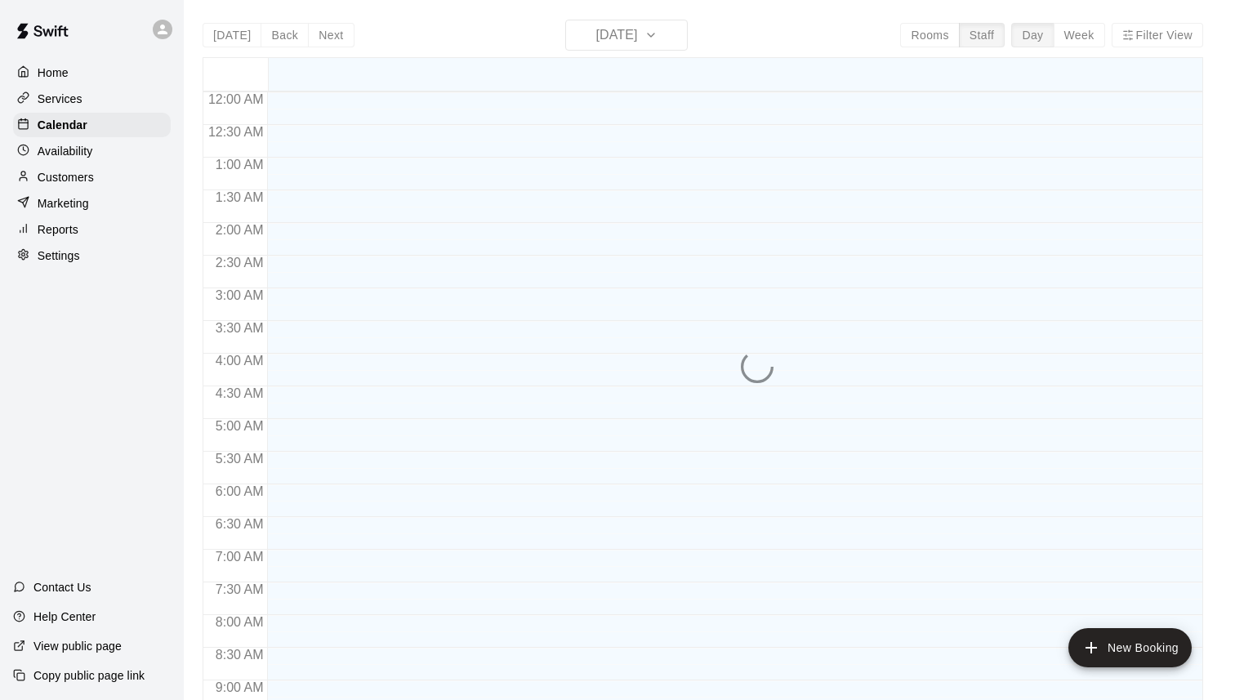
scroll to position [943, 0]
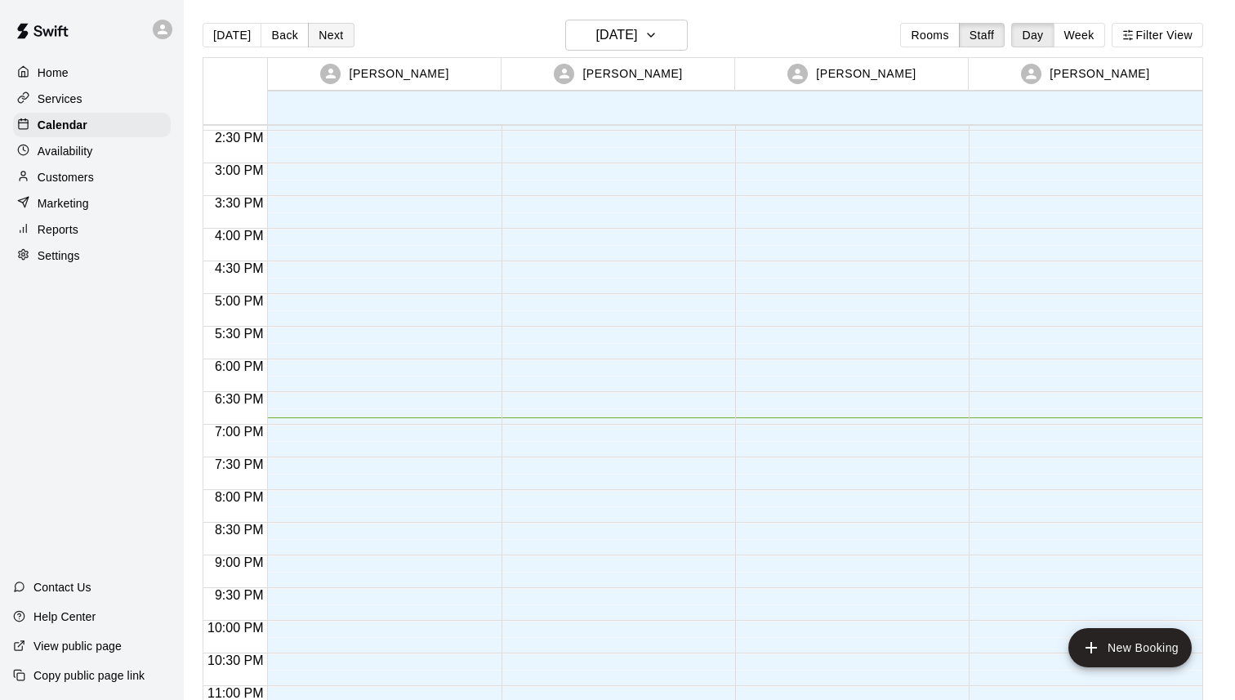
click at [330, 34] on button "Next" at bounding box center [331, 35] width 46 height 25
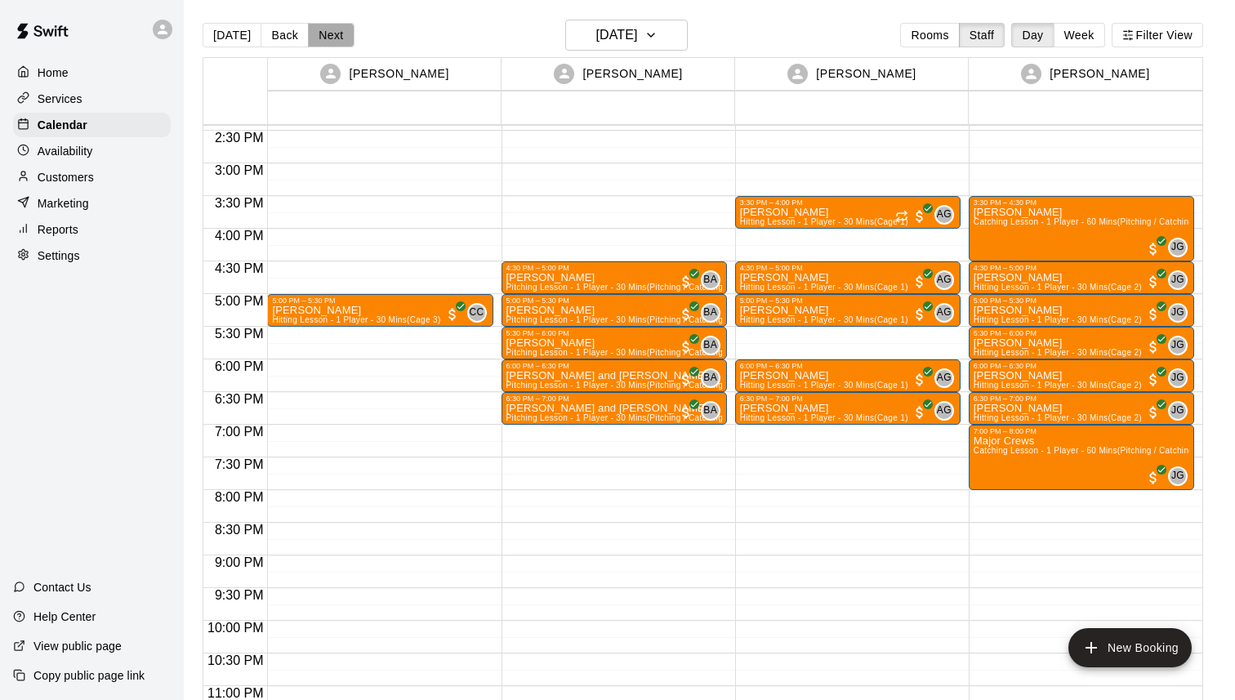
click at [339, 29] on button "Next" at bounding box center [331, 35] width 46 height 25
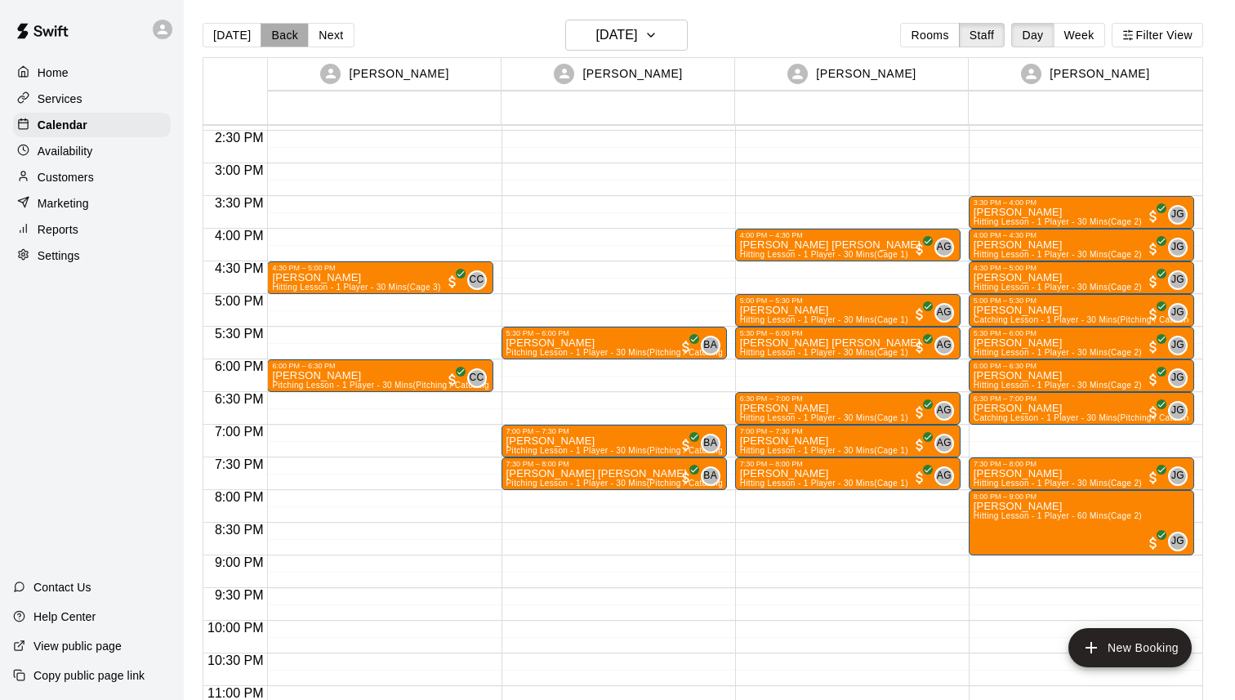
click at [287, 36] on button "Back" at bounding box center [285, 35] width 48 height 25
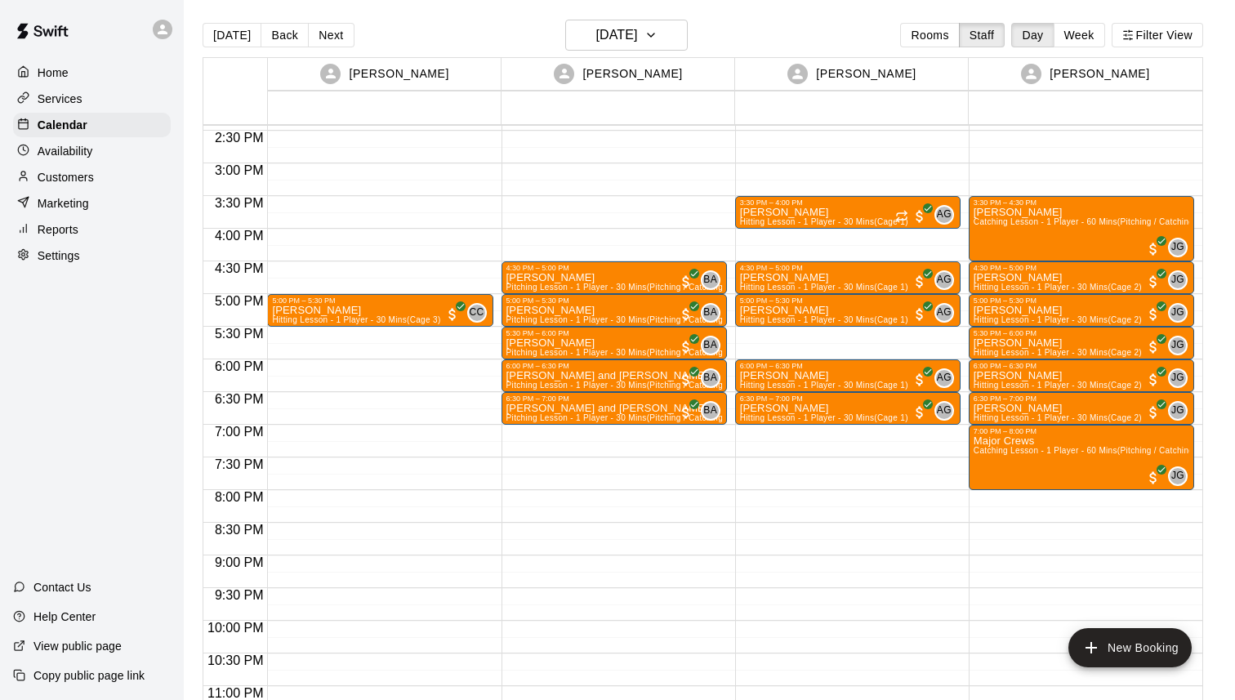
click at [62, 159] on div "Availability" at bounding box center [92, 151] width 158 height 25
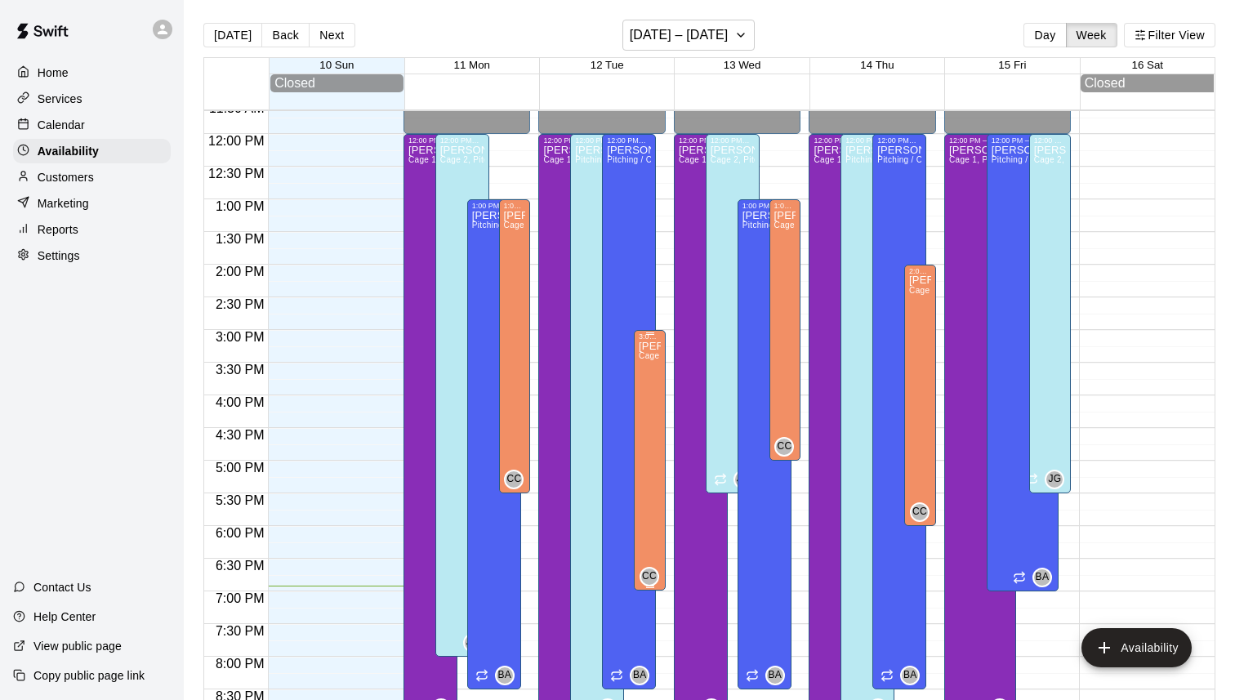
scroll to position [763, 0]
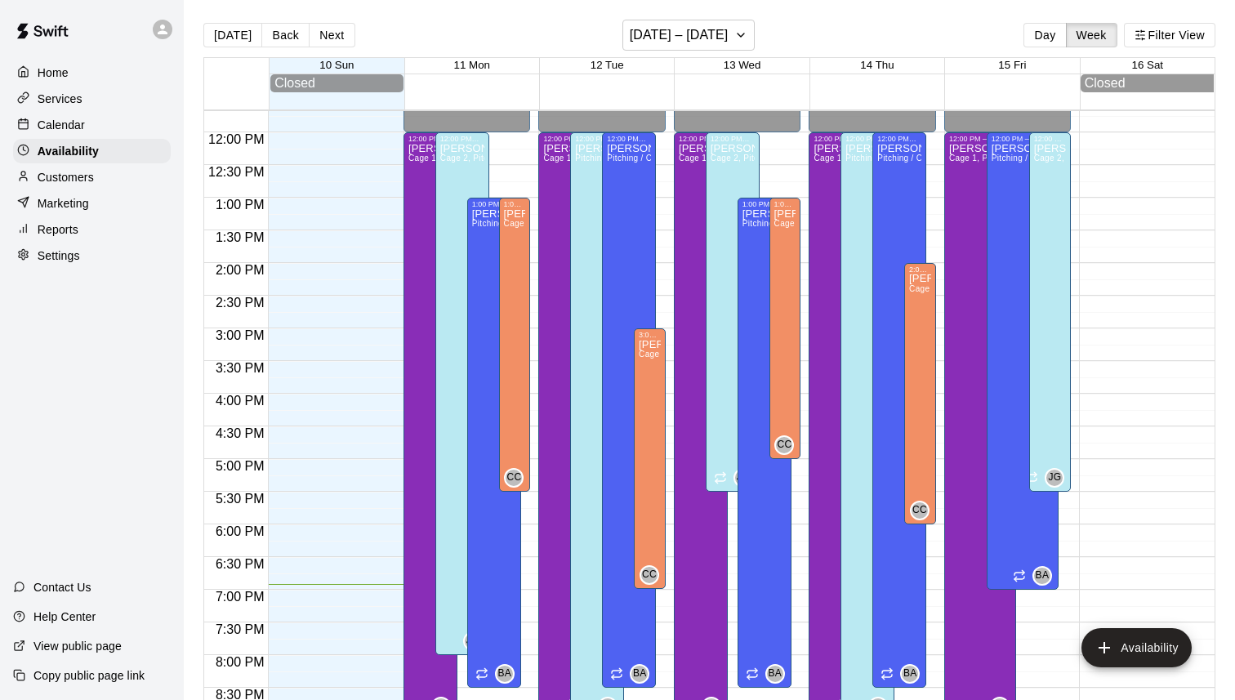
click at [69, 126] on p "Calendar" at bounding box center [61, 125] width 47 height 16
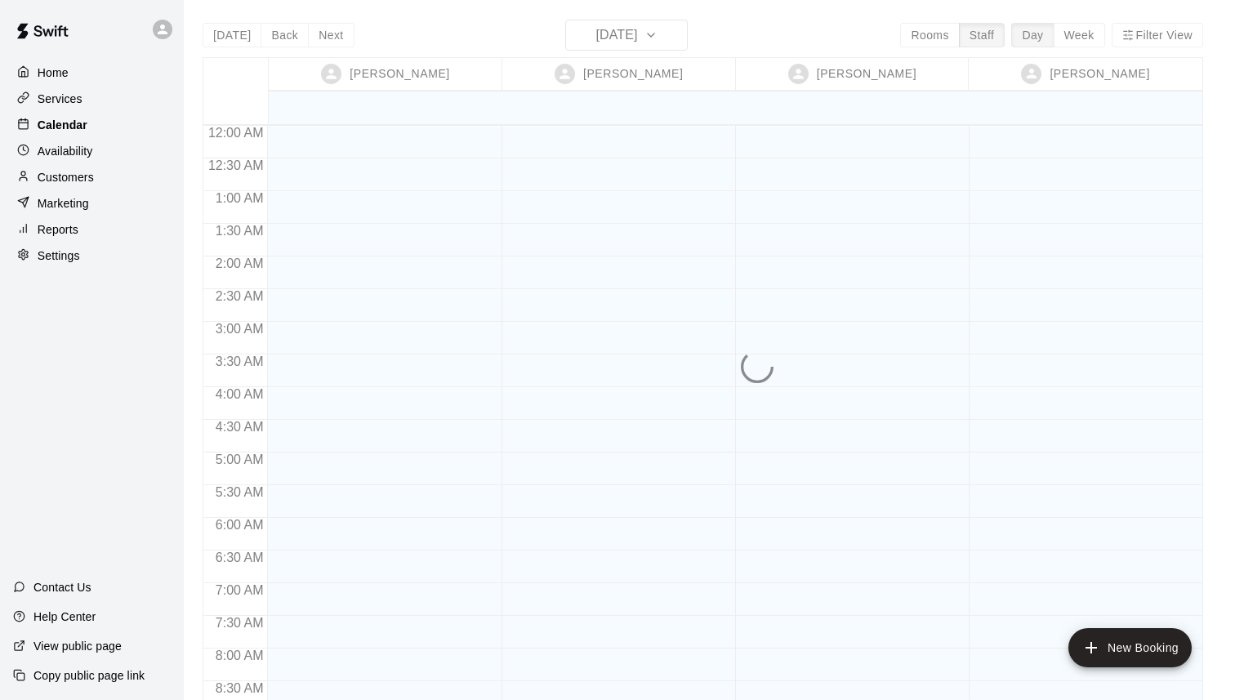
scroll to position [976, 0]
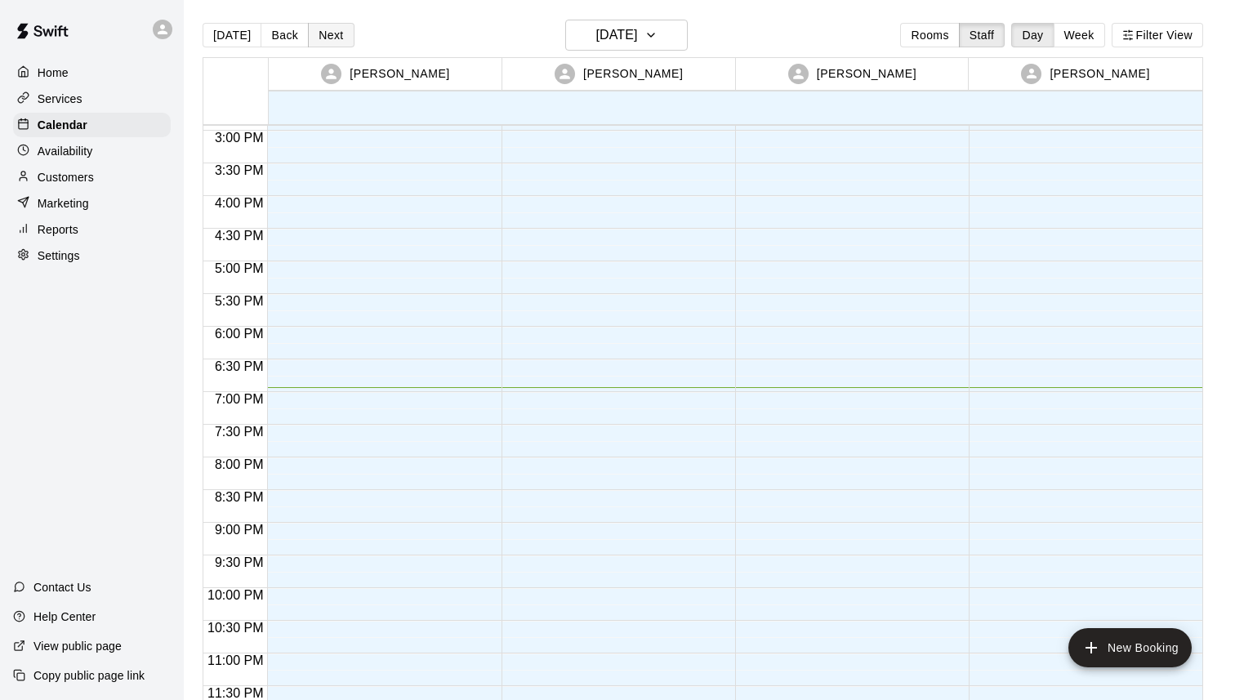
click at [321, 32] on button "Next" at bounding box center [331, 35] width 46 height 25
